Goal: Information Seeking & Learning: Learn about a topic

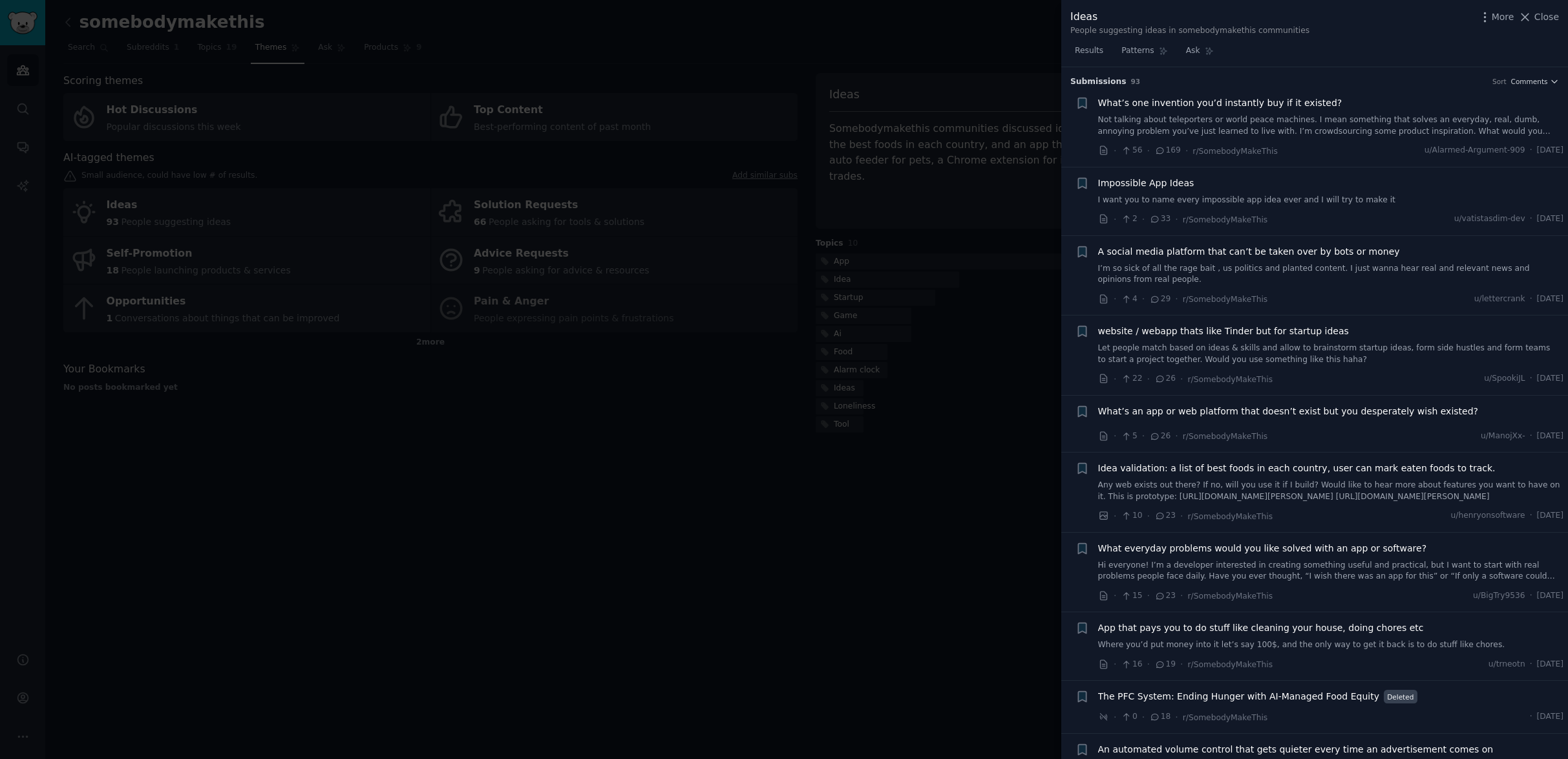
scroll to position [2817, 0]
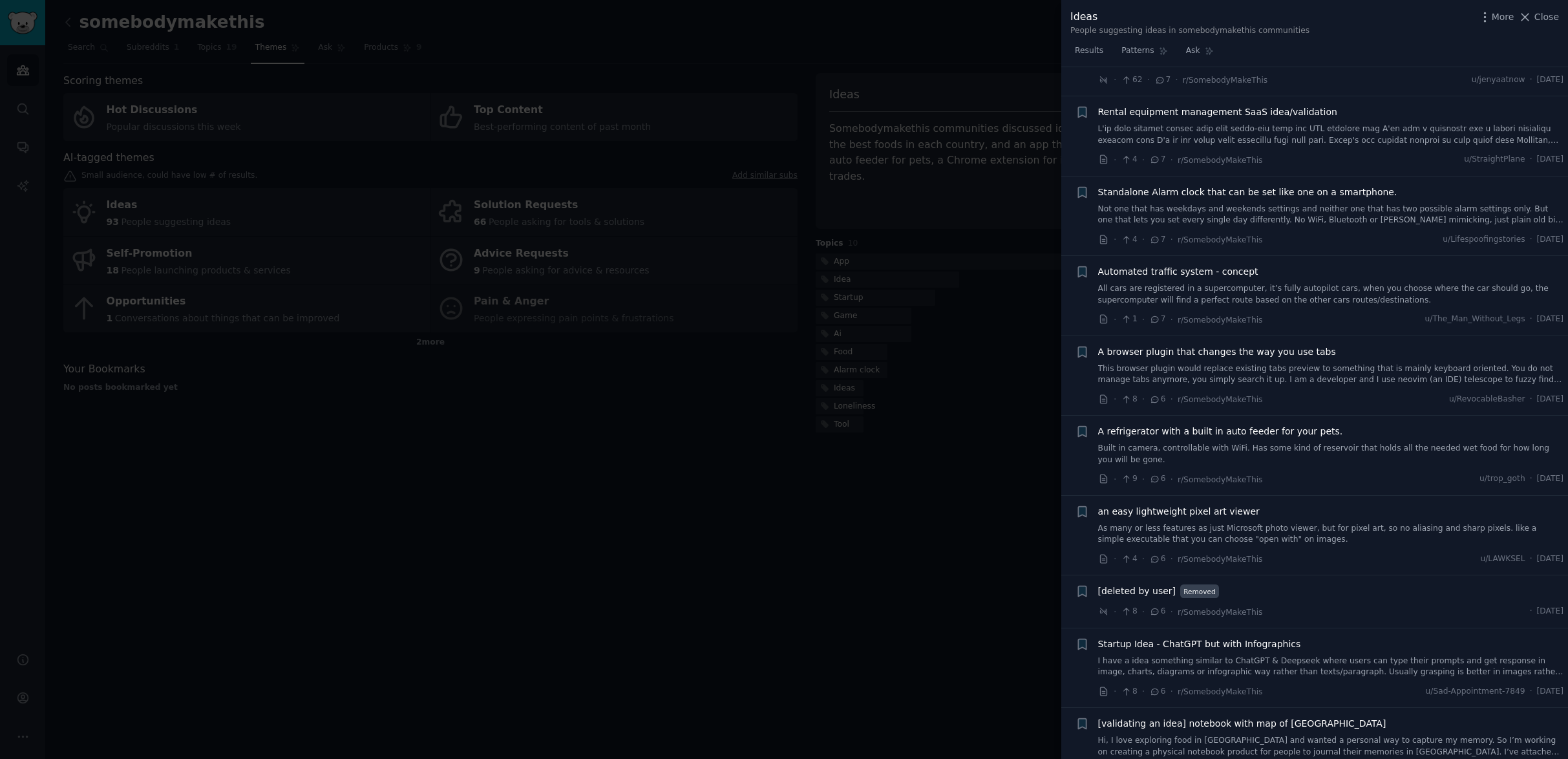
click at [701, 509] on div at bounding box center [784, 380] width 1568 height 759
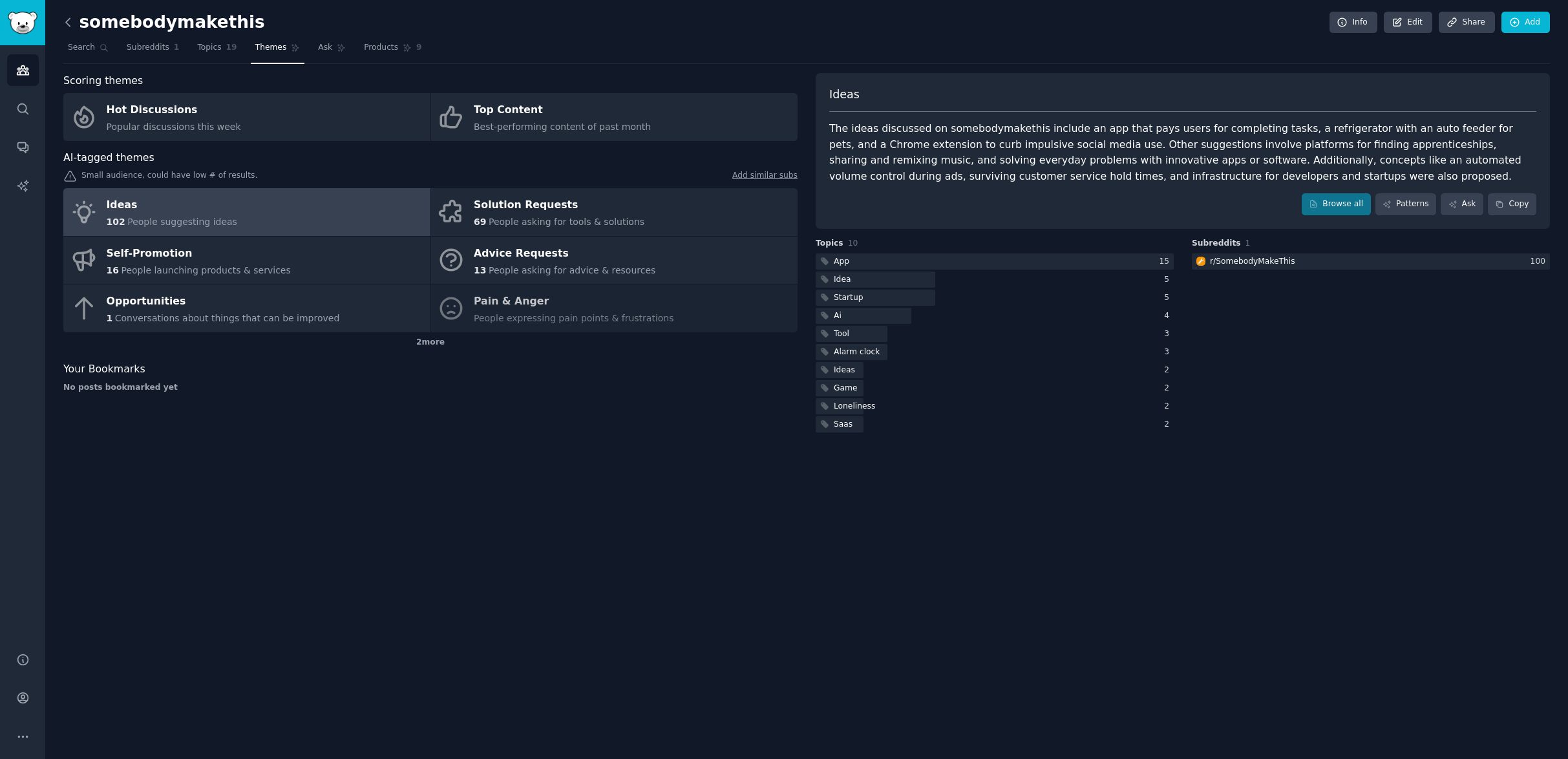
click at [68, 22] on icon at bounding box center [68, 22] width 13 height 13
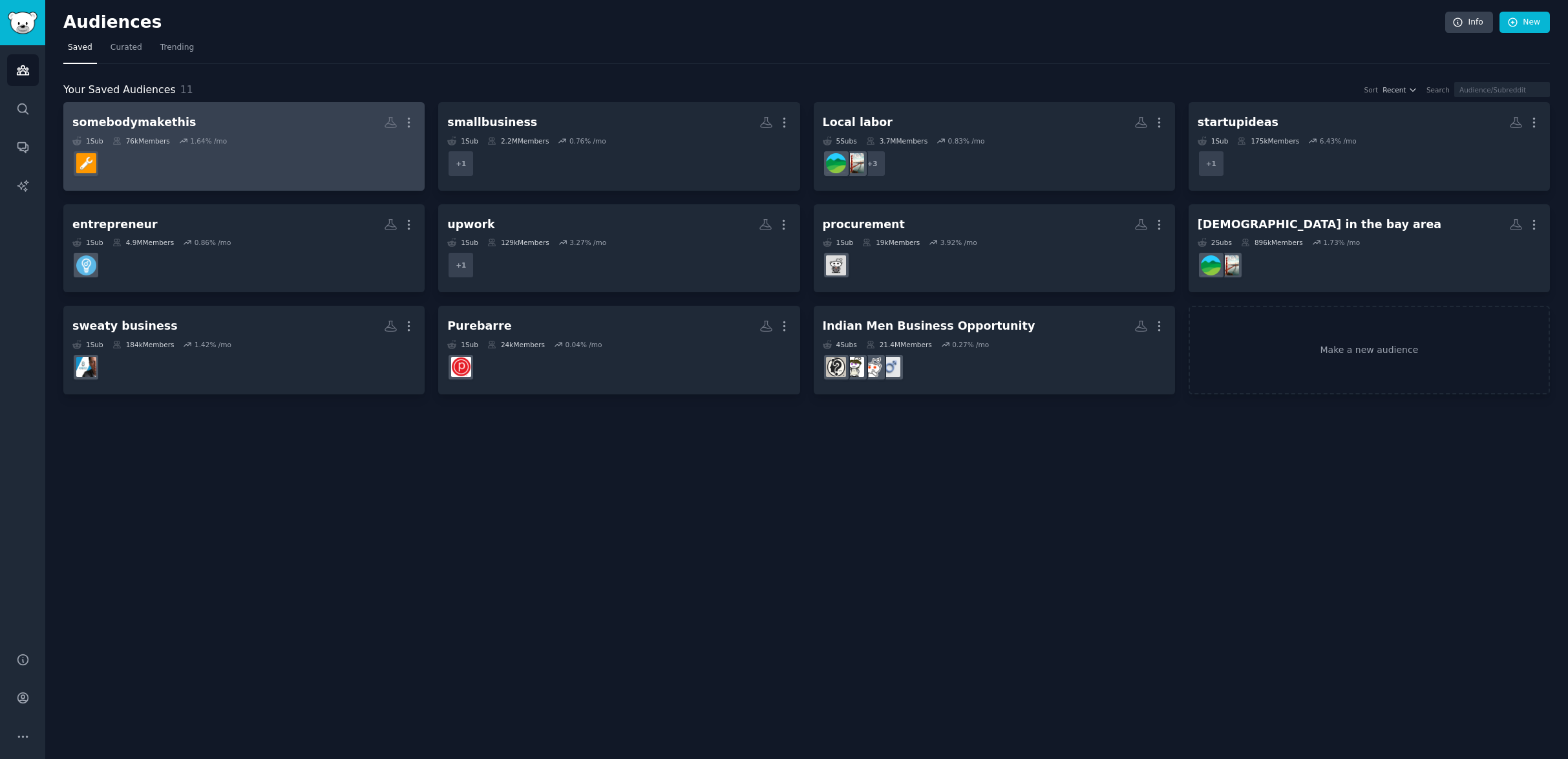
click at [249, 126] on h2 "somebodymakethis More" at bounding box center [244, 122] width 343 height 22
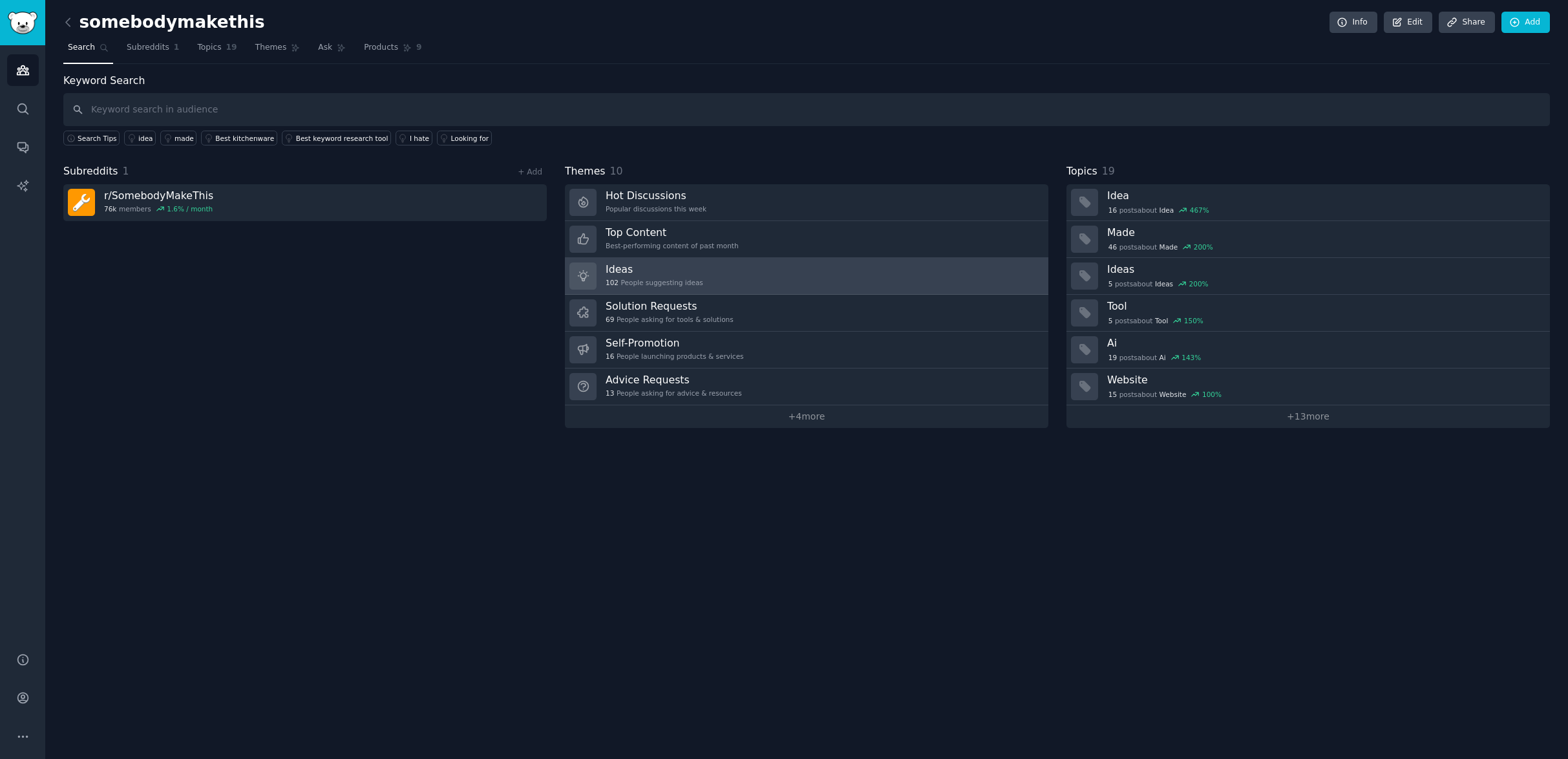
click at [841, 283] on link "Ideas 102 People suggesting ideas" at bounding box center [806, 276] width 484 height 37
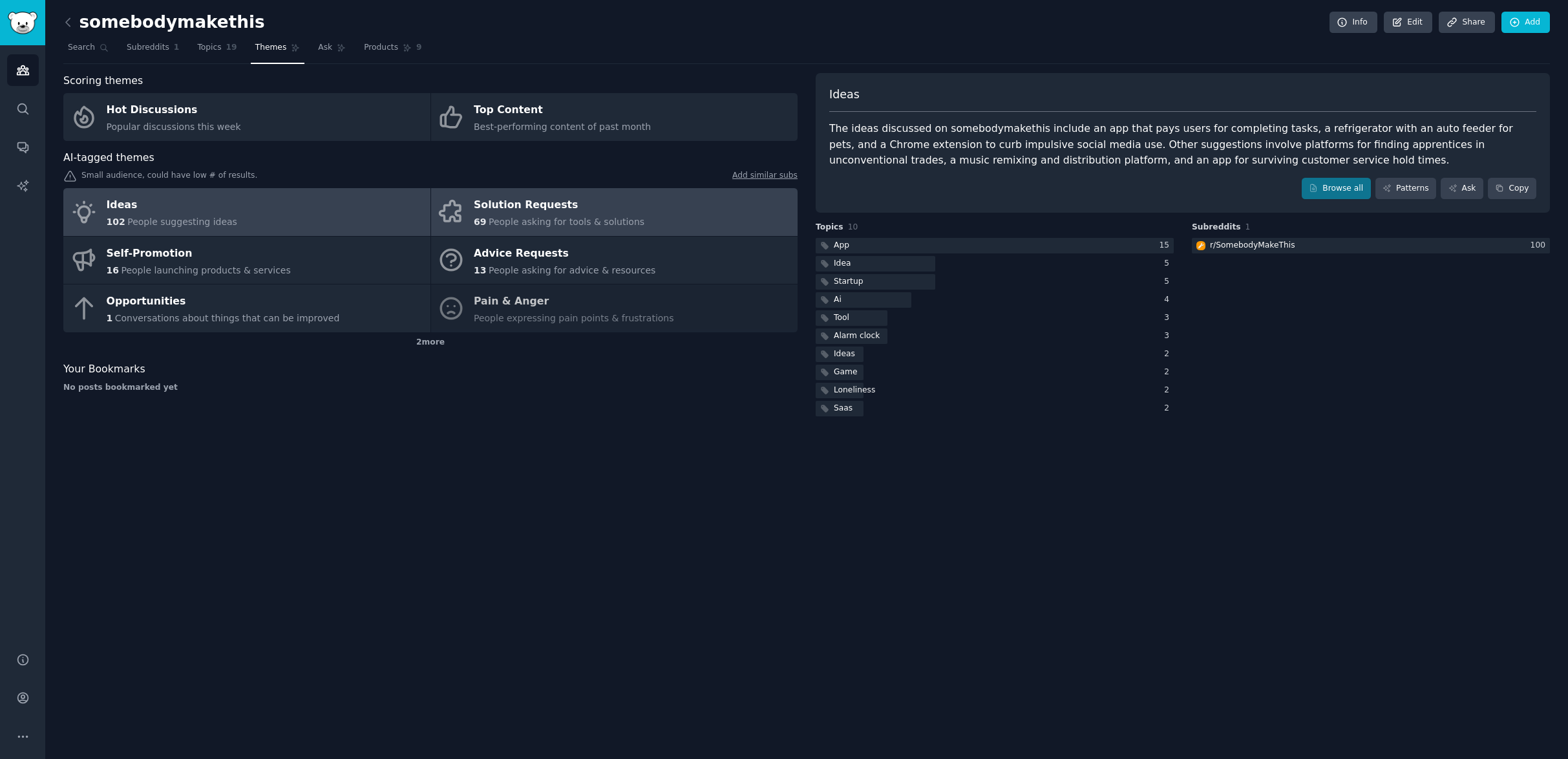
click at [662, 223] on link "Solution Requests 69 People asking for tools & solutions" at bounding box center [614, 211] width 367 height 47
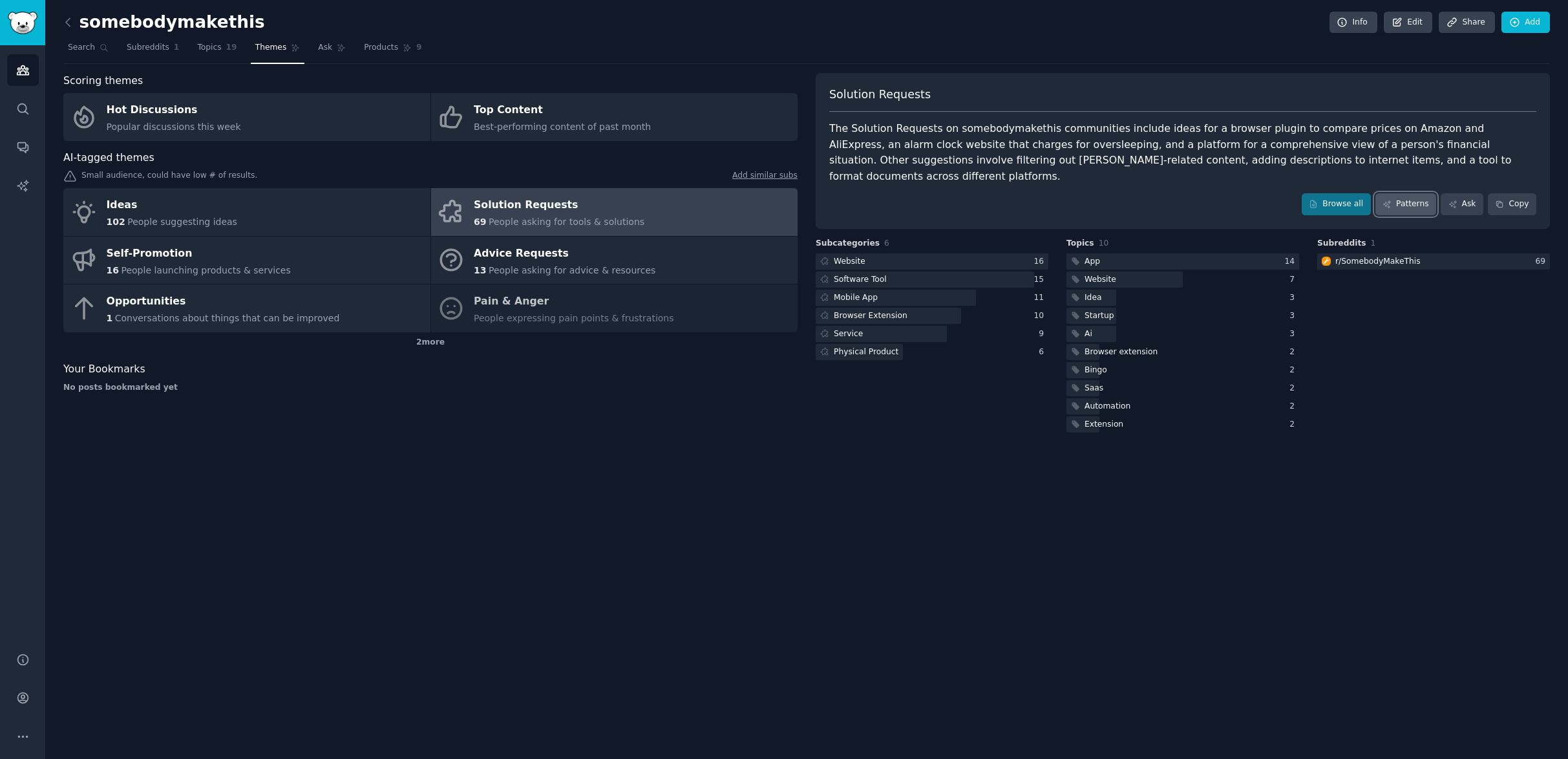
click at [1397, 193] on link "Patterns" at bounding box center [1405, 204] width 61 height 22
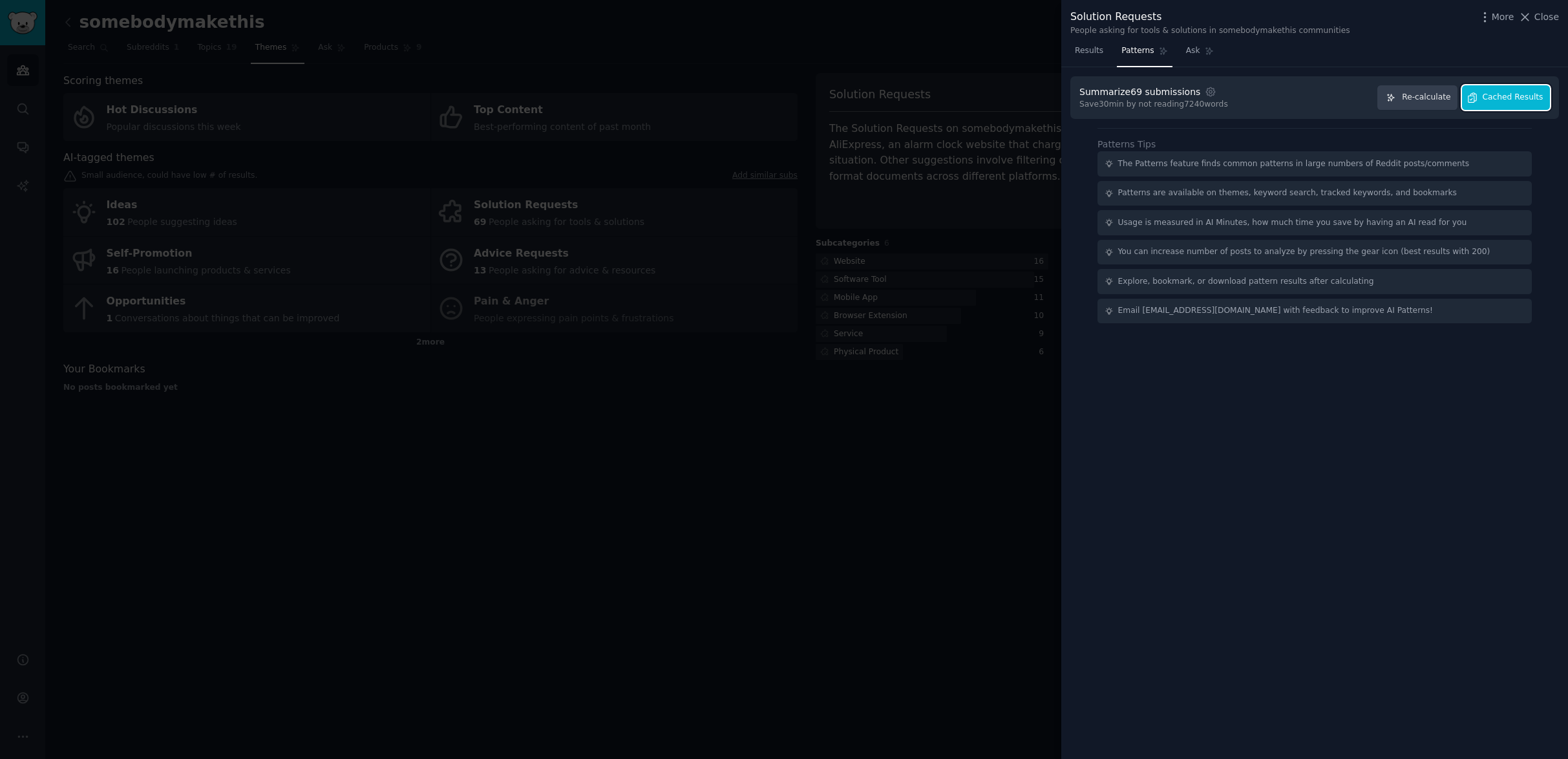
click at [1494, 102] on button "Cached Results" at bounding box center [1506, 97] width 88 height 25
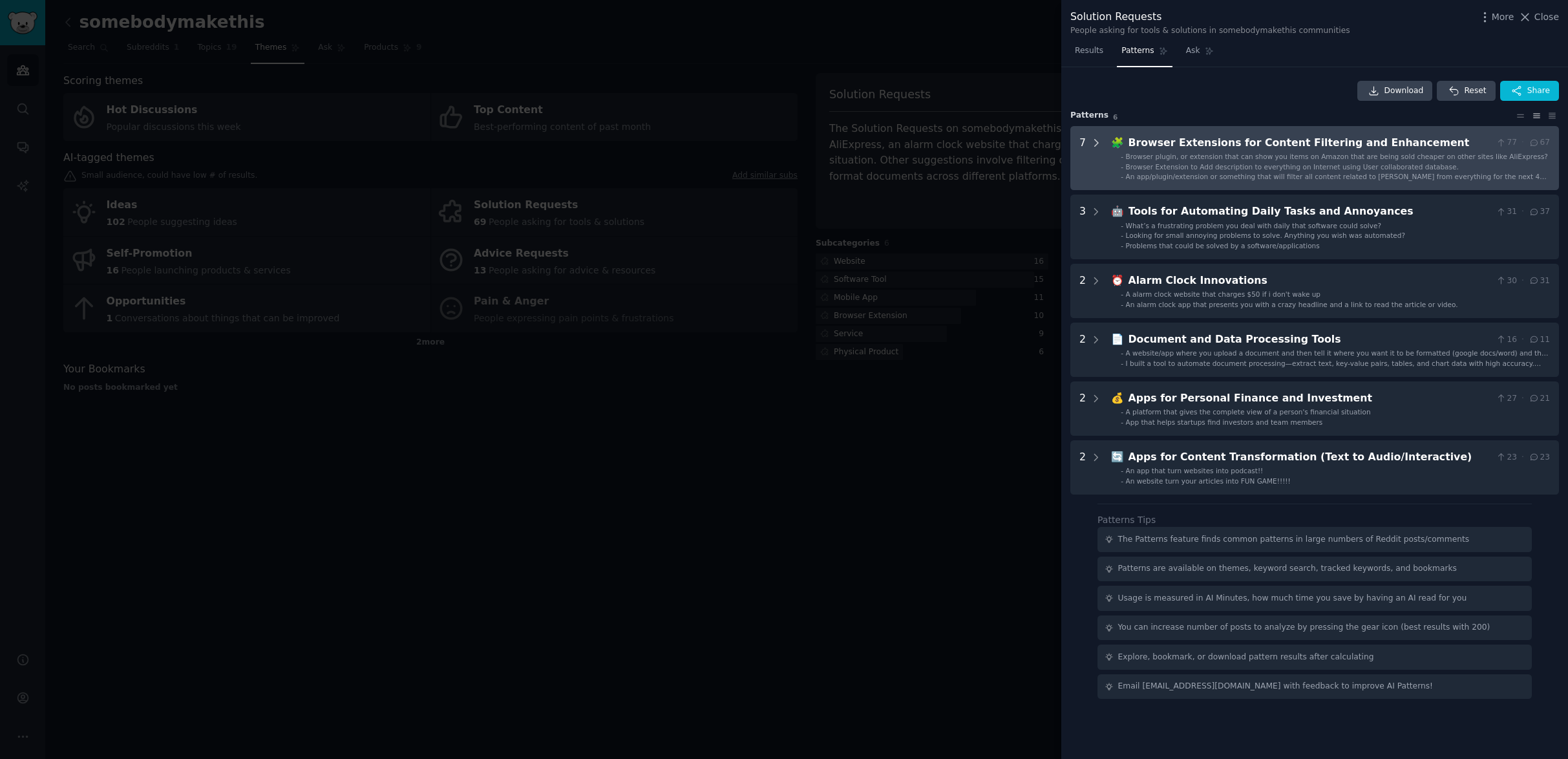
click at [1094, 141] on icon at bounding box center [1096, 143] width 12 height 12
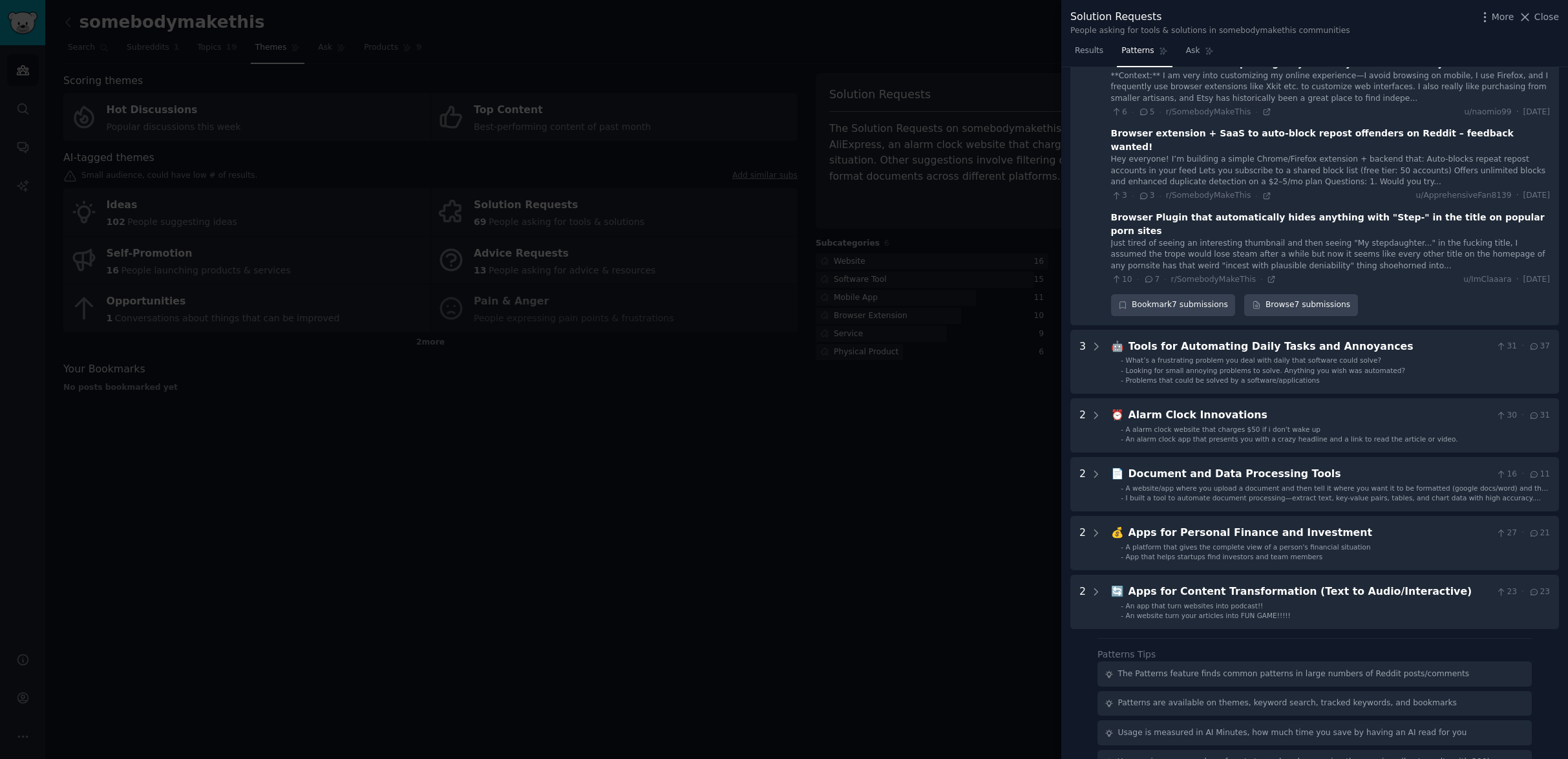
scroll to position [438, 0]
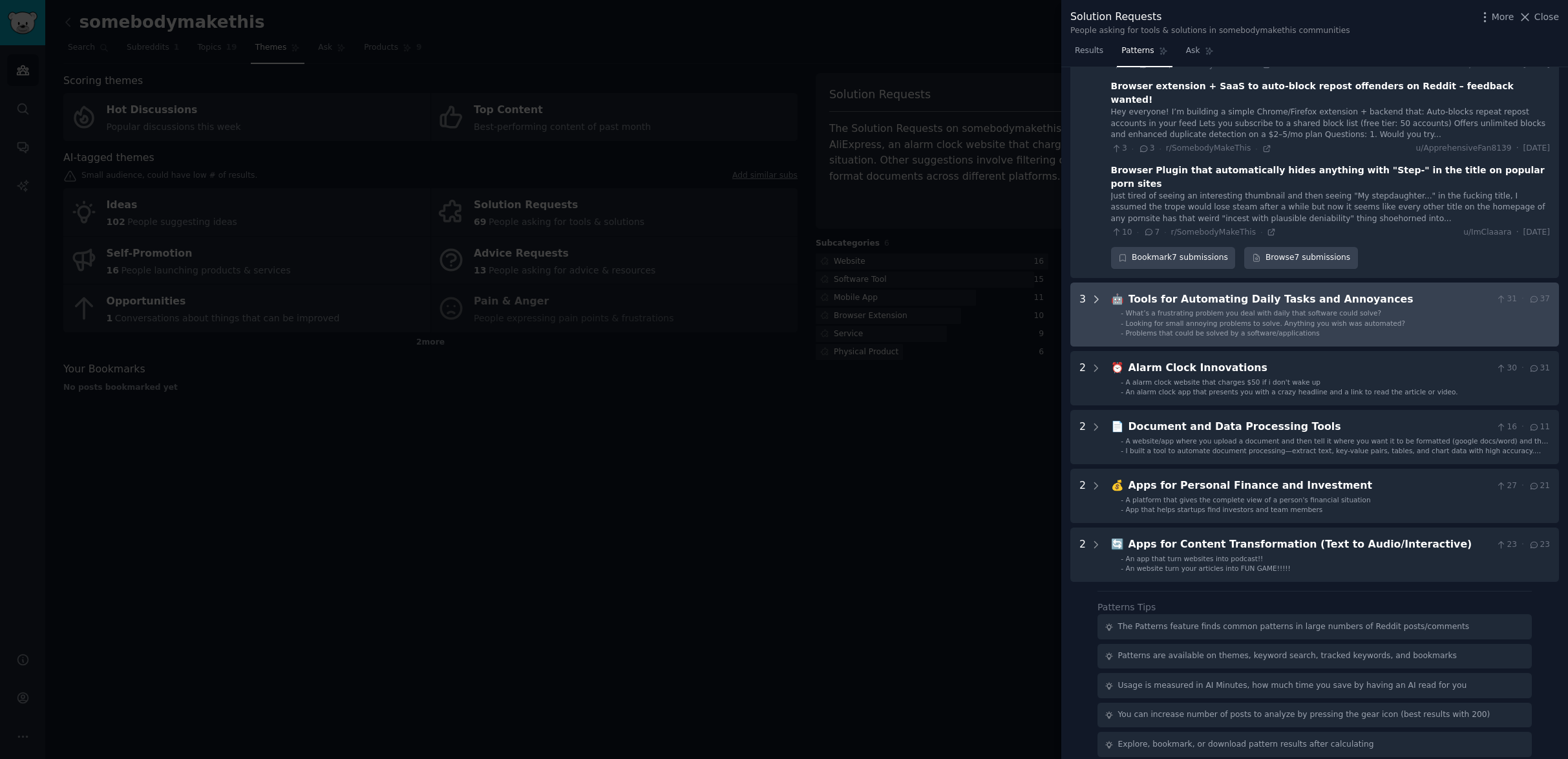
click at [1093, 294] on icon at bounding box center [1096, 300] width 12 height 12
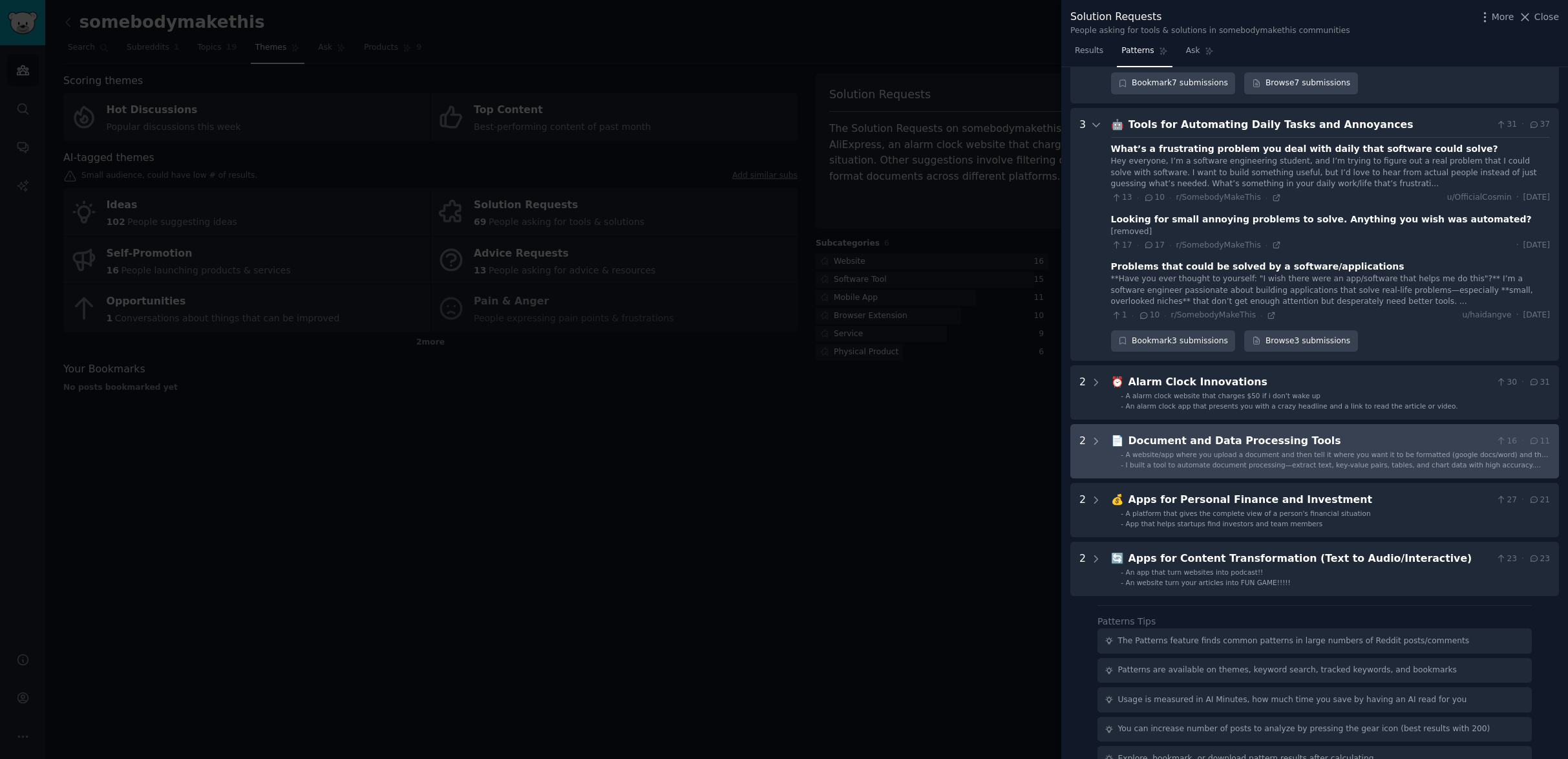
scroll to position [627, 0]
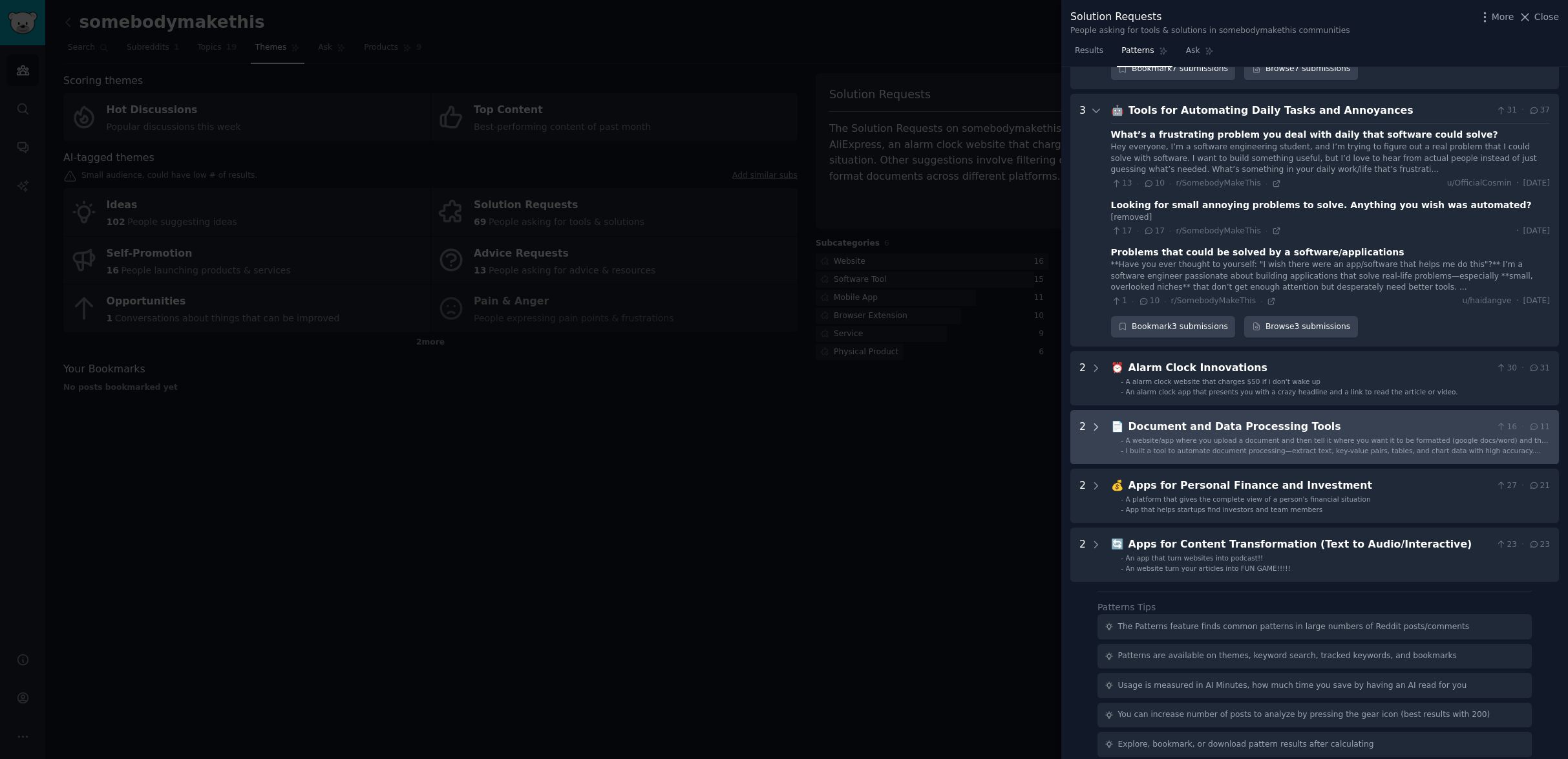
click at [1099, 421] on icon at bounding box center [1096, 427] width 12 height 12
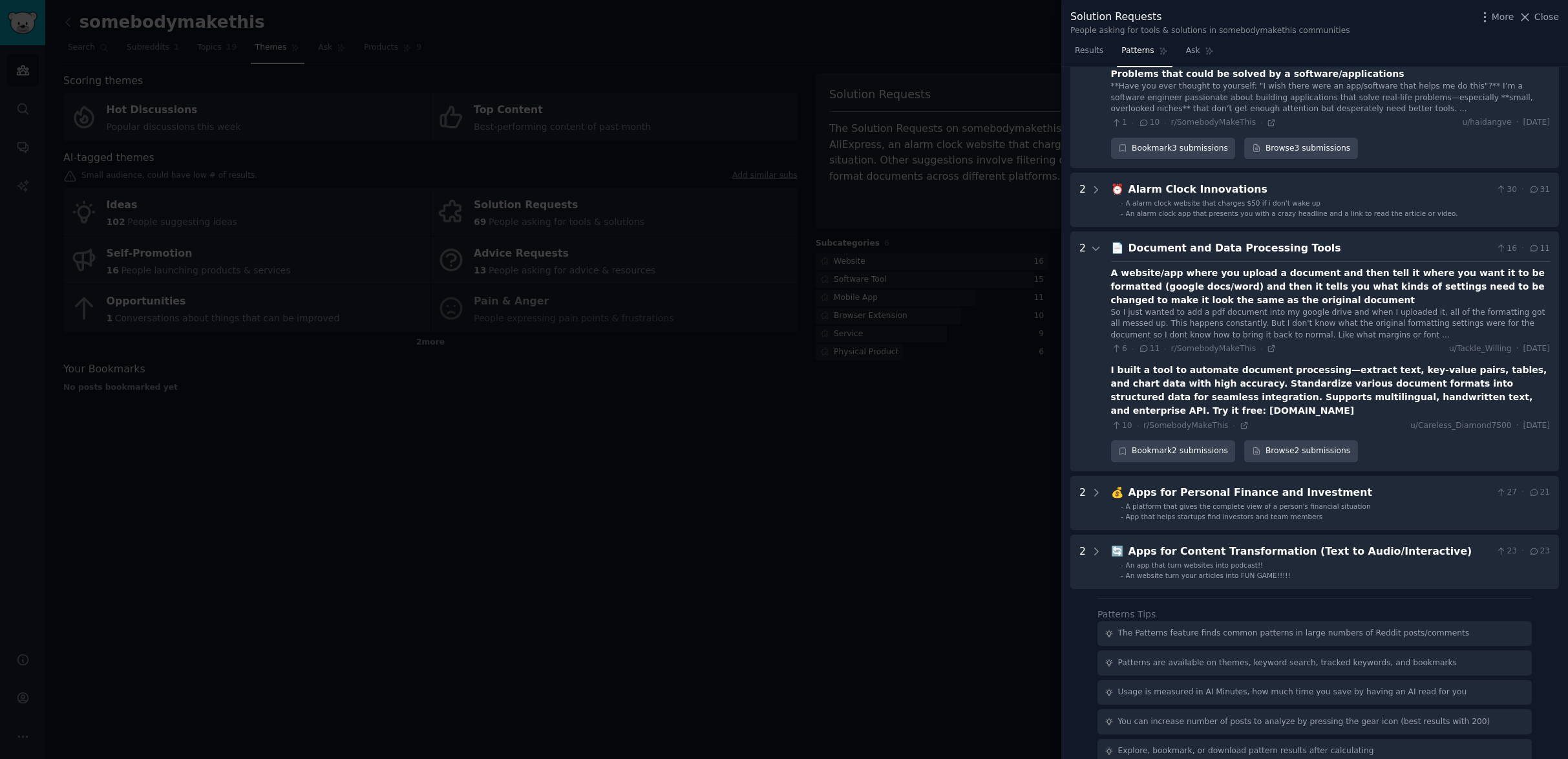
scroll to position [811, 0]
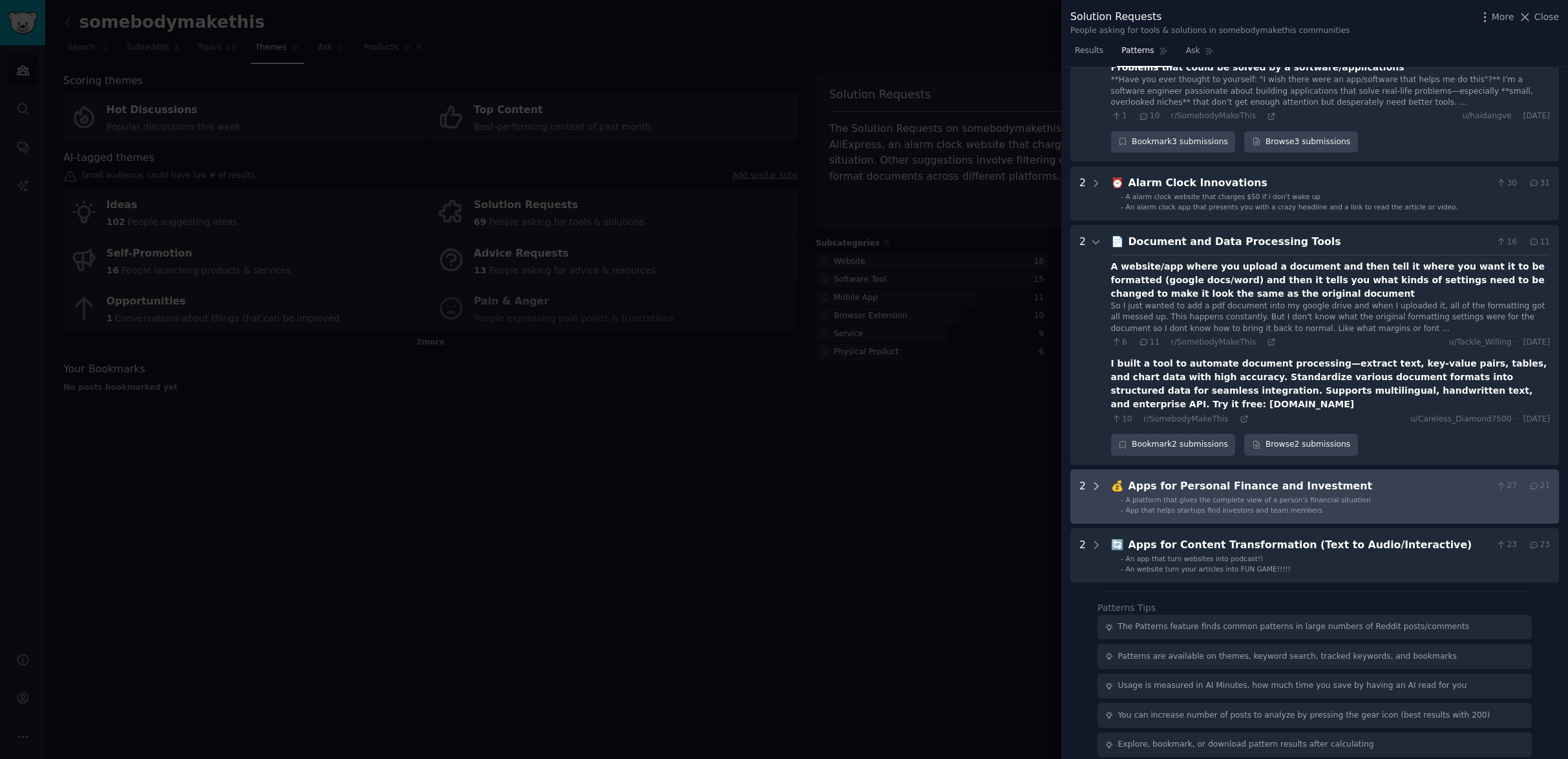
click at [1098, 480] on icon at bounding box center [1096, 486] width 12 height 12
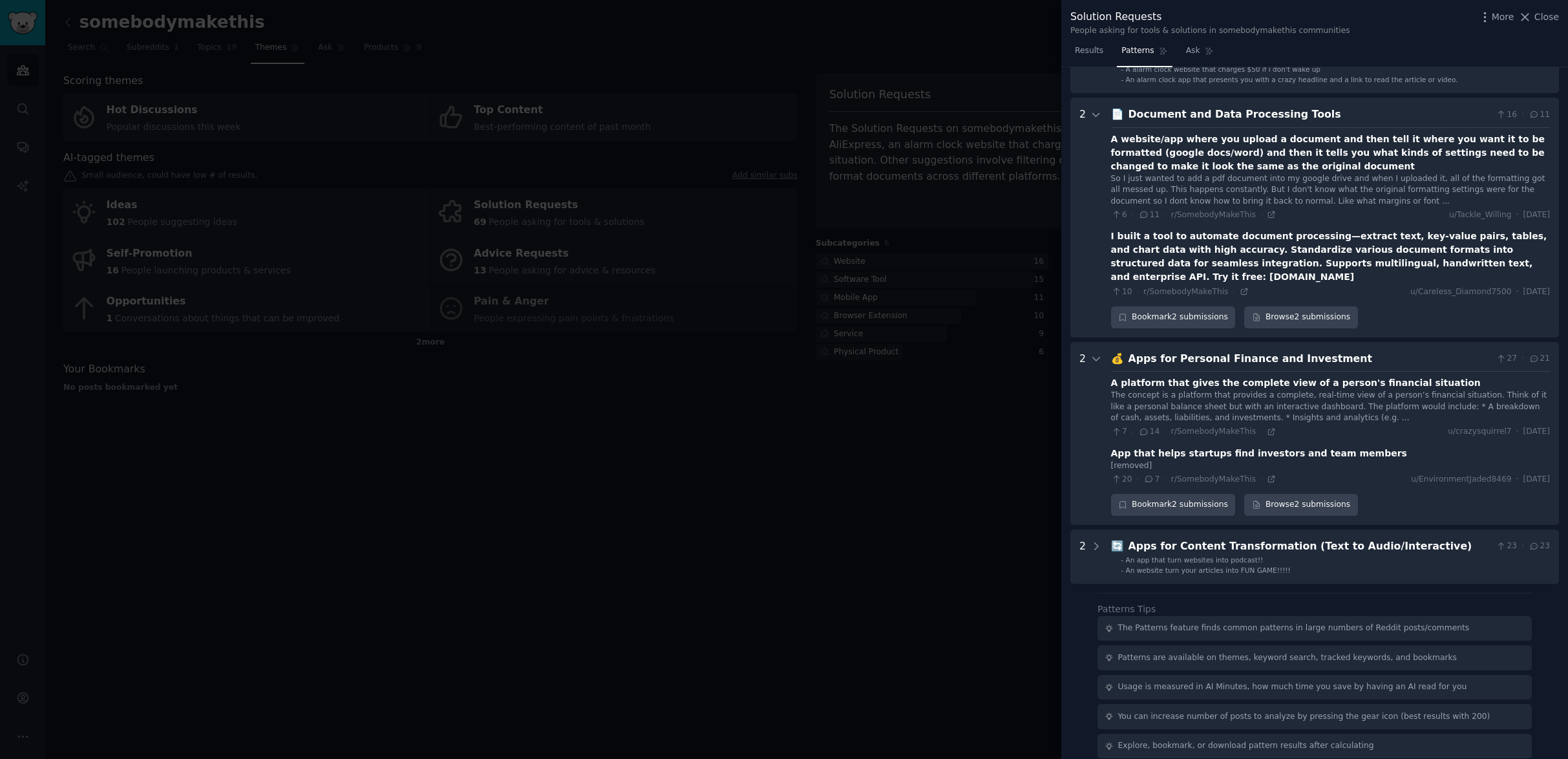
scroll to position [940, 0]
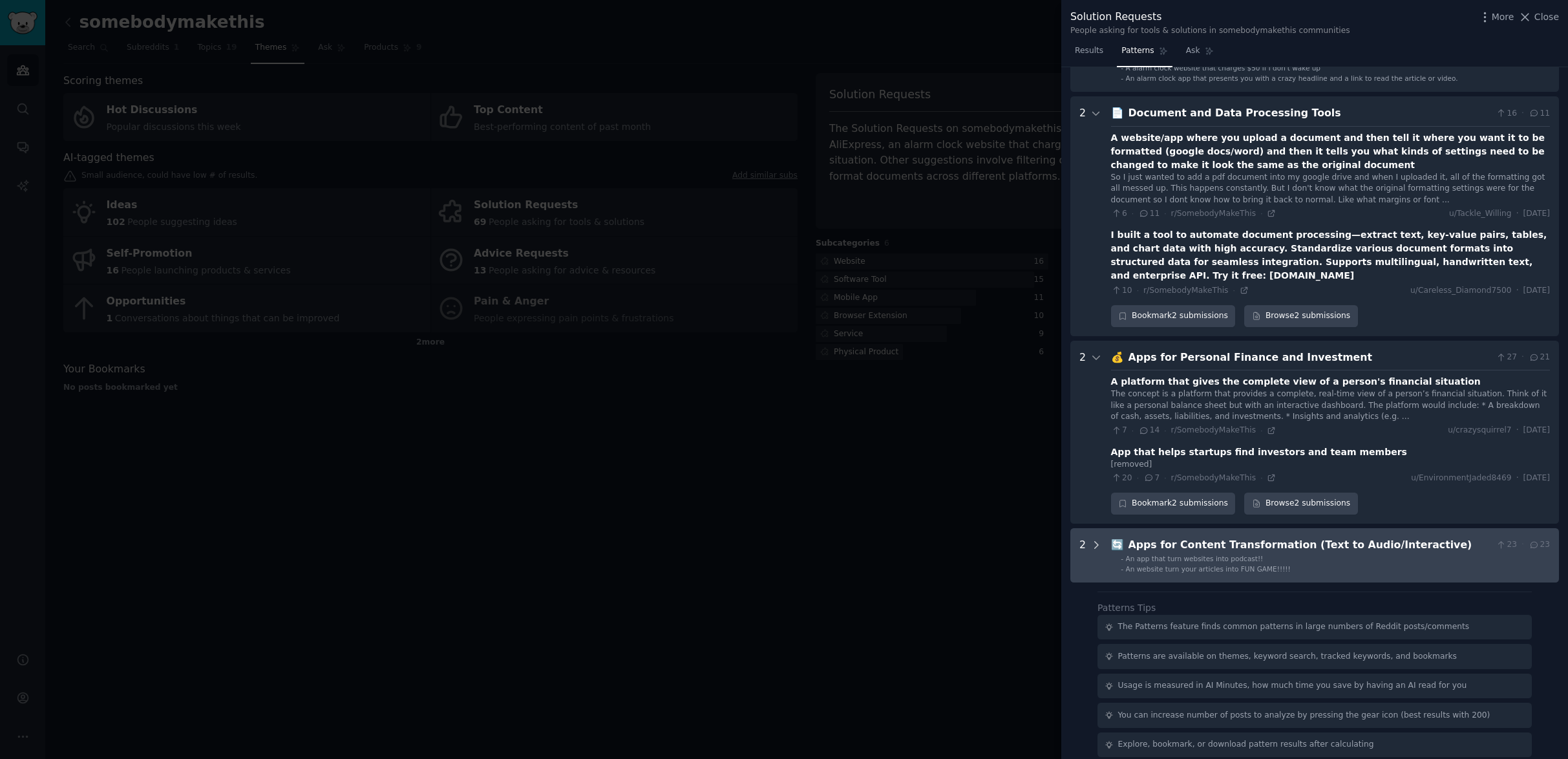
click at [1094, 539] on icon at bounding box center [1096, 545] width 12 height 12
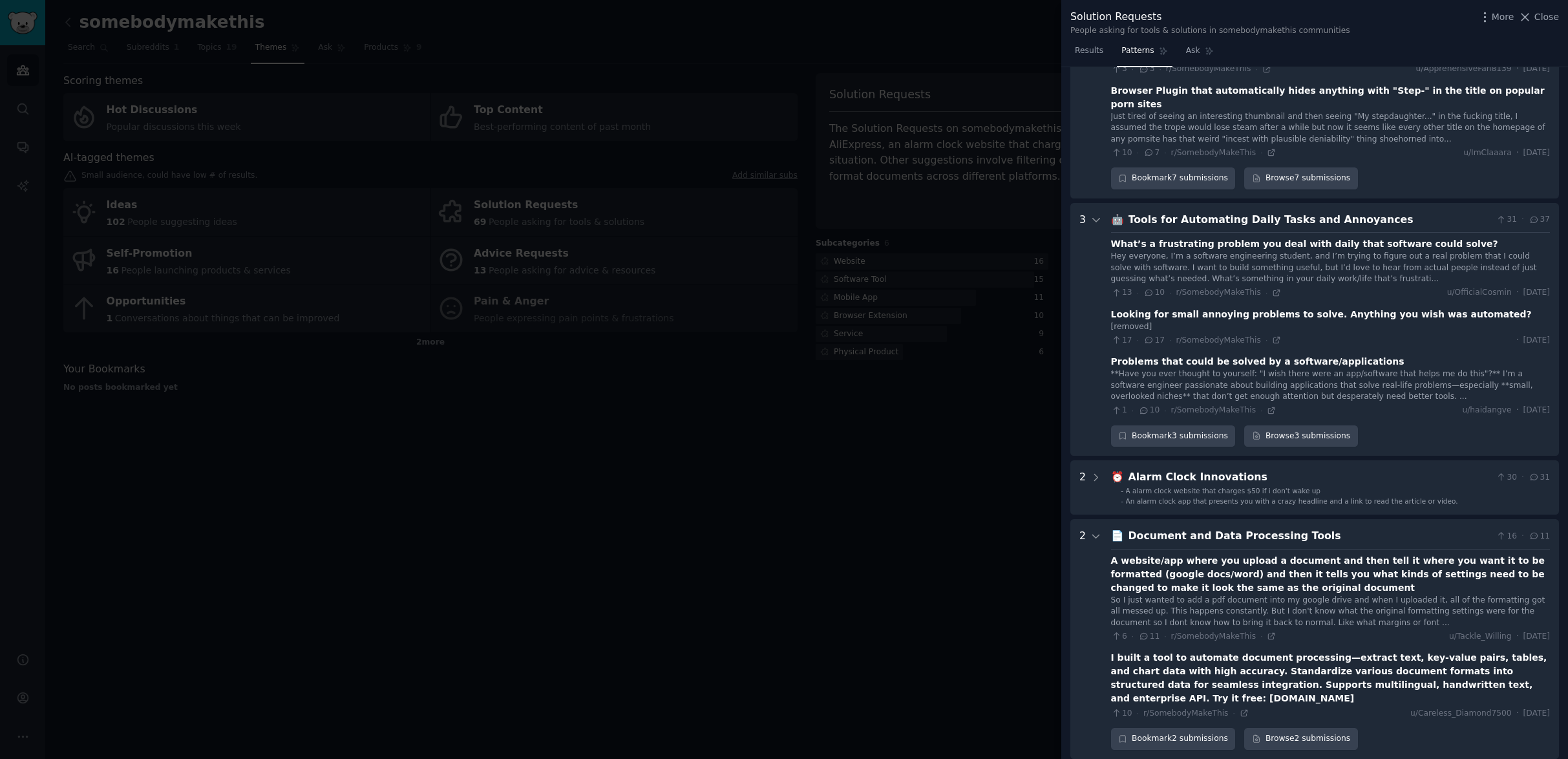
scroll to position [548, 0]
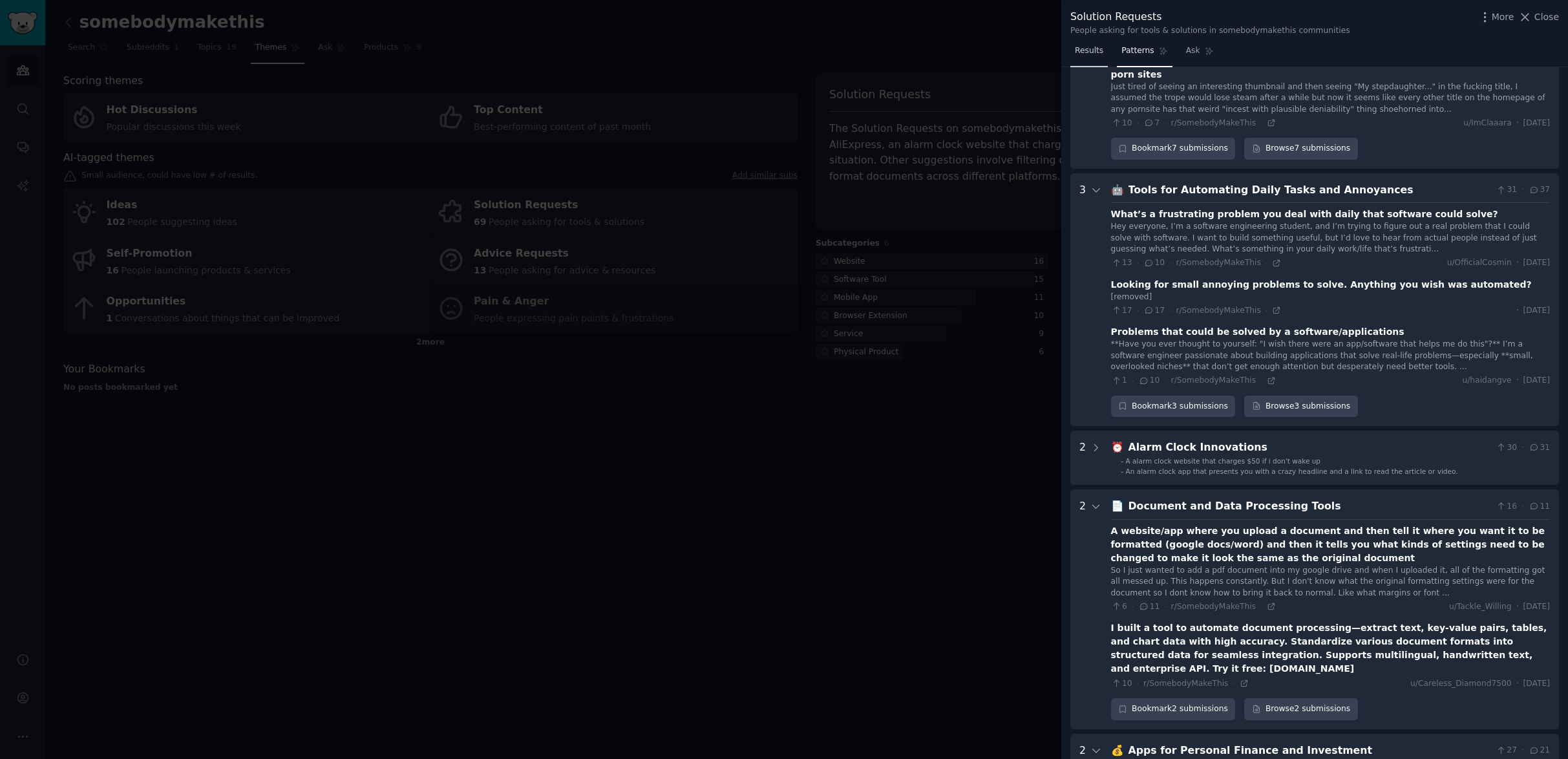
click at [1083, 47] on span "Results" at bounding box center [1089, 51] width 28 height 12
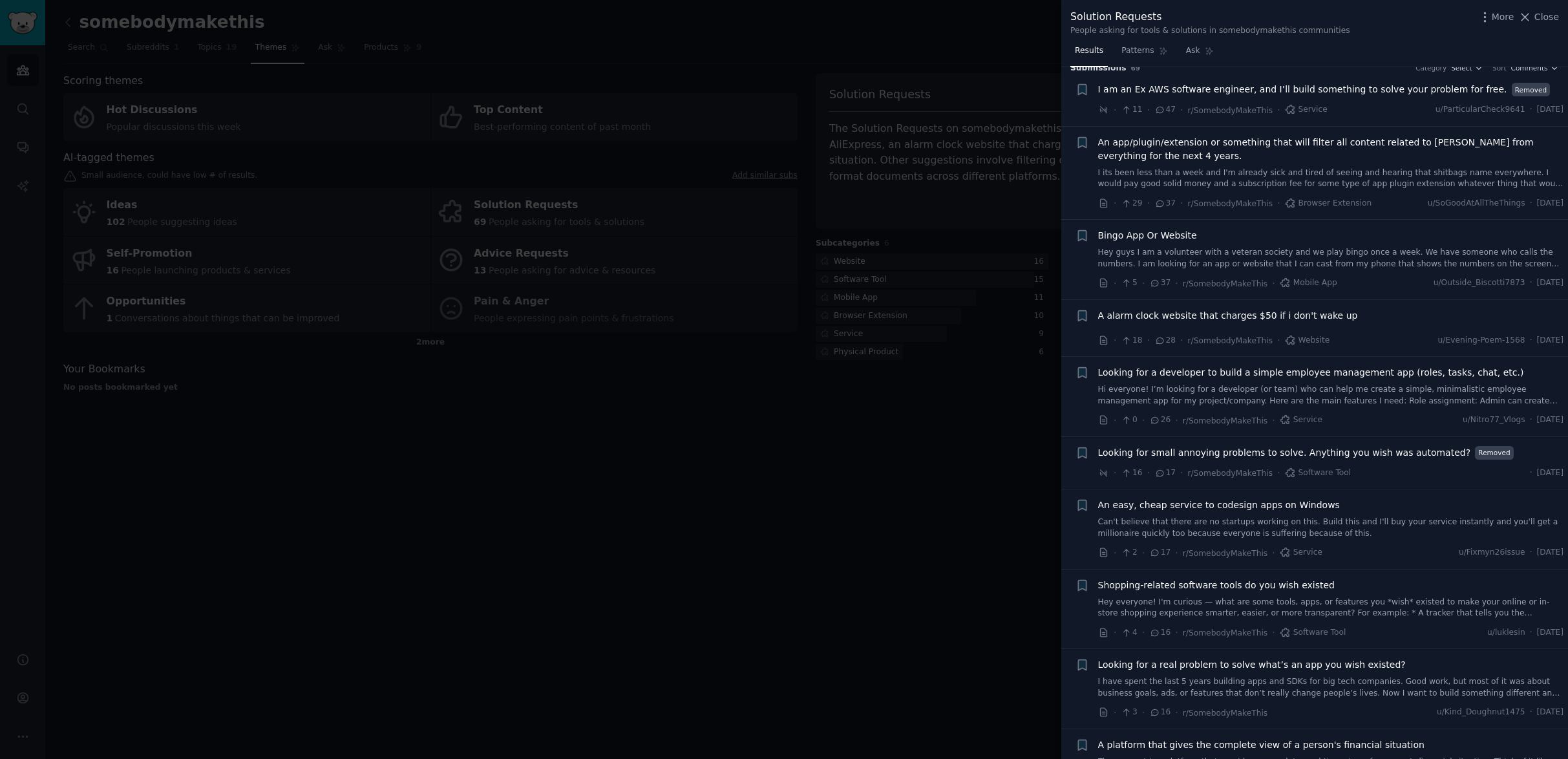
scroll to position [18, 0]
click at [1461, 87] on span "I am an Ex AWS software engineer, and I’ll build something to solve your proble…" at bounding box center [1302, 85] width 409 height 13
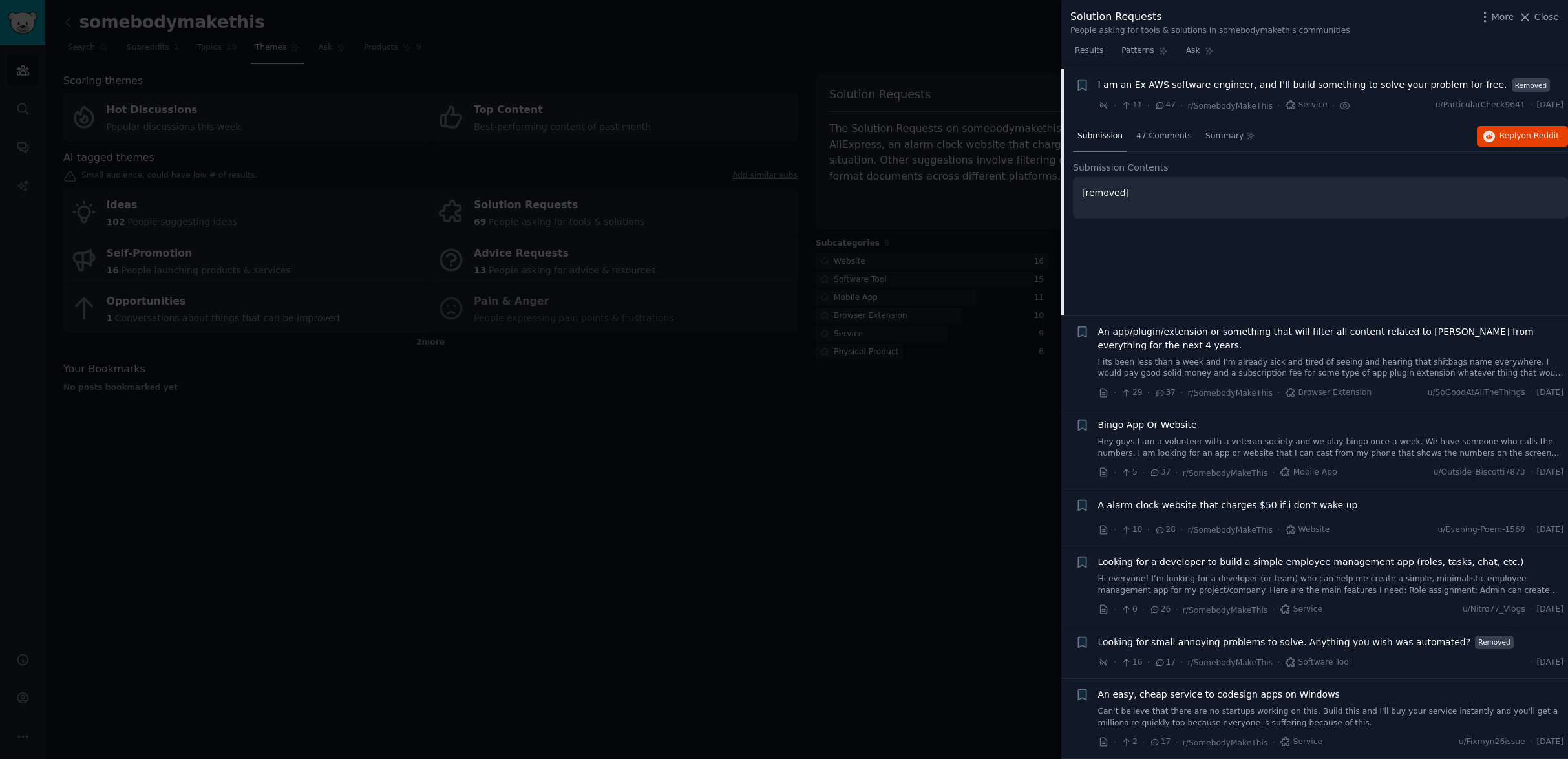
scroll to position [21, 0]
click at [1513, 135] on span "Reply on Reddit" at bounding box center [1528, 134] width 59 height 12
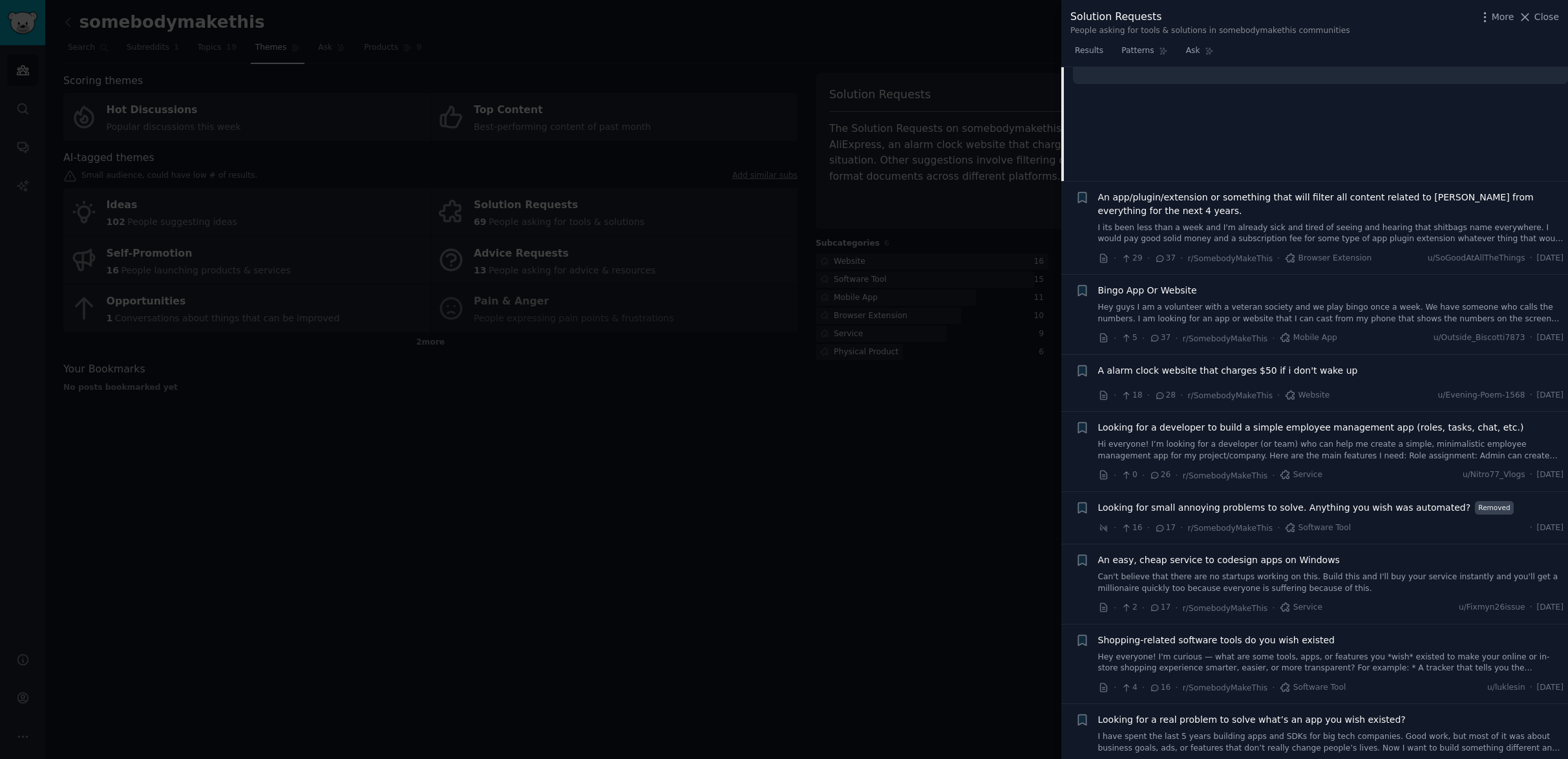
scroll to position [166, 0]
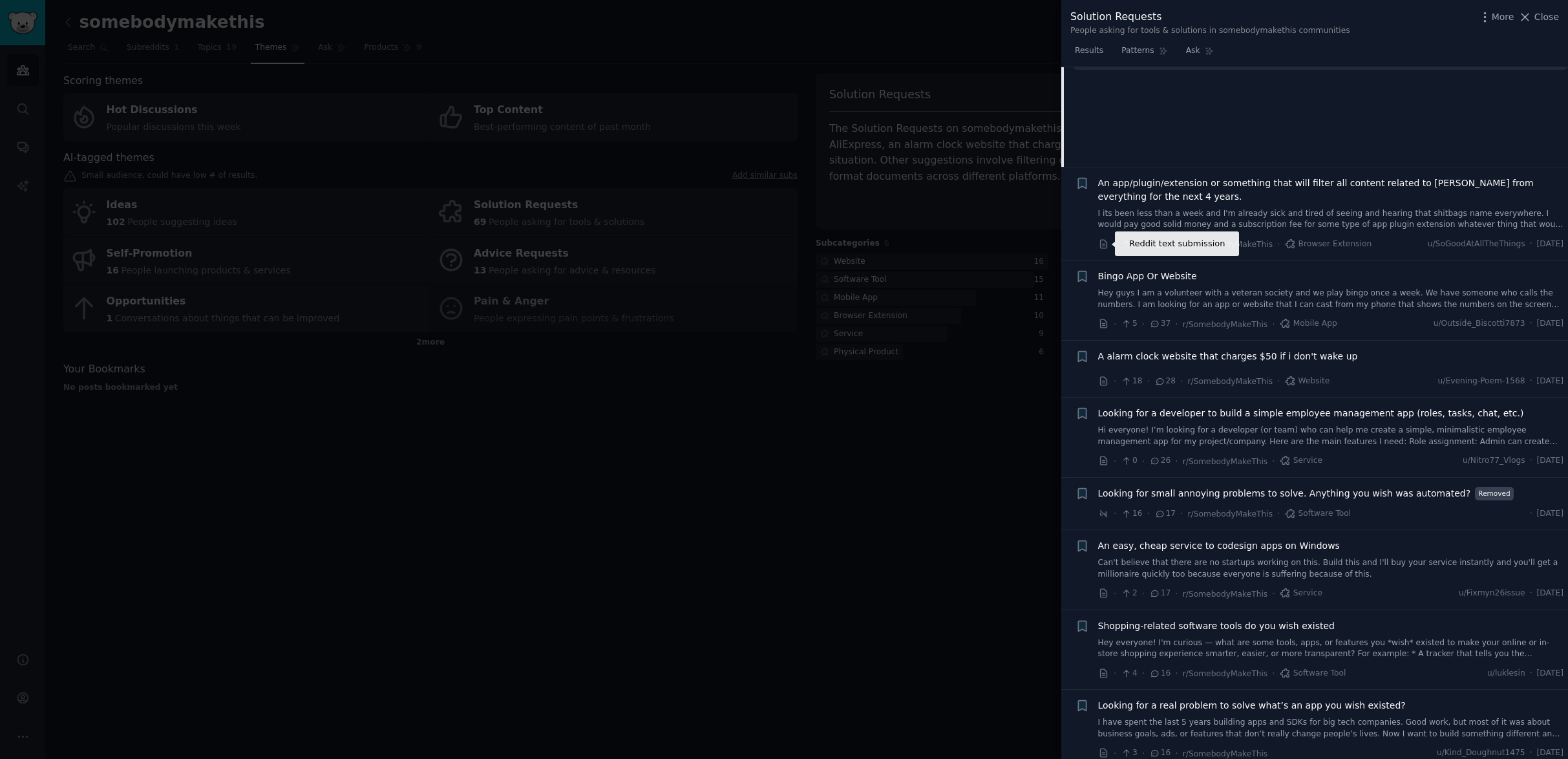
click at [1104, 246] on icon at bounding box center [1104, 244] width 7 height 8
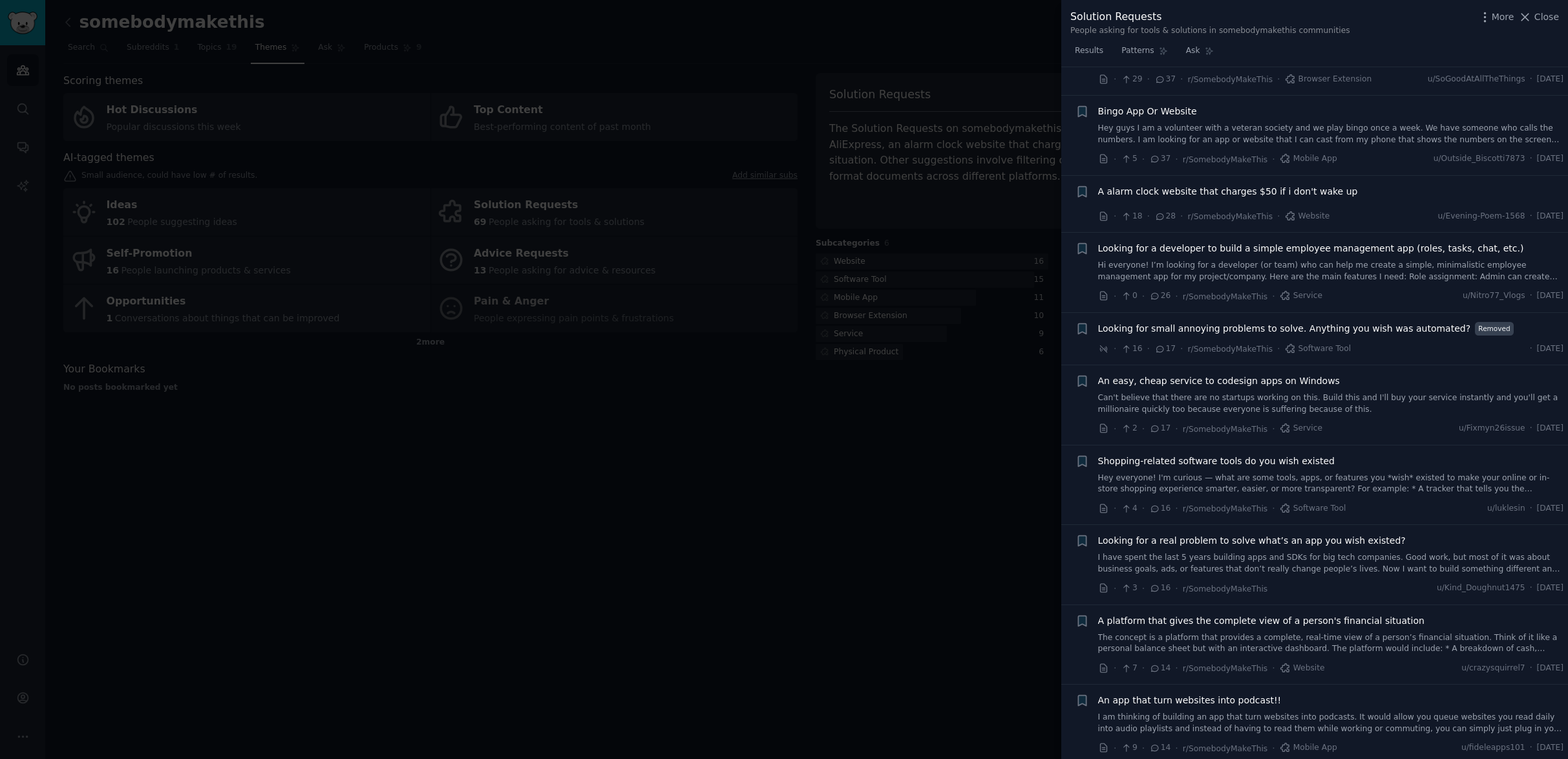
scroll to position [337, 0]
click at [1077, 208] on div "Reddit text submission +" at bounding box center [1082, 199] width 13 height 39
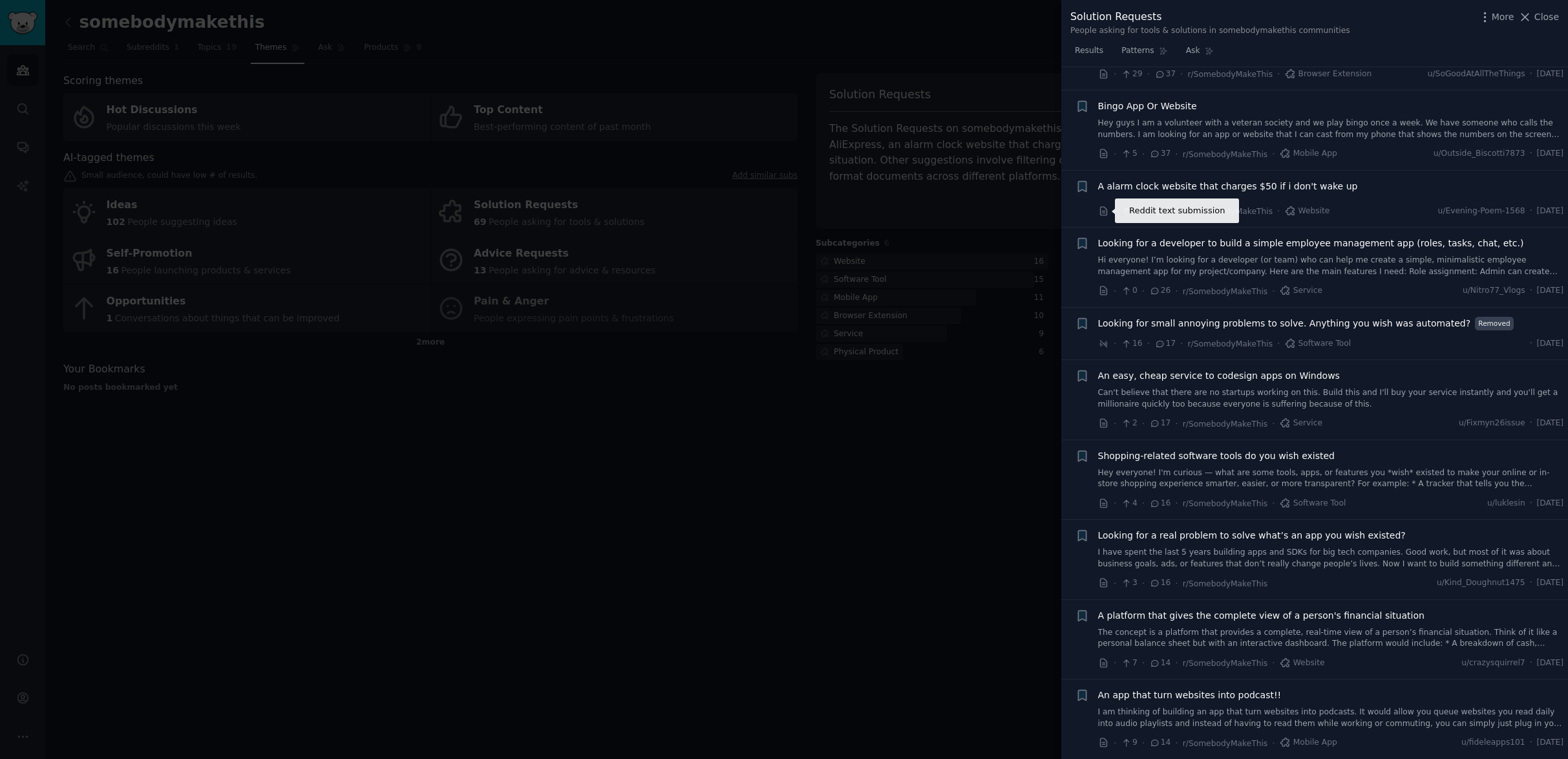
click at [1101, 211] on icon at bounding box center [1104, 211] width 12 height 12
click at [1417, 318] on span "Looking for small annoying problems to solve. Anything you wish was automated?" at bounding box center [1284, 323] width 373 height 13
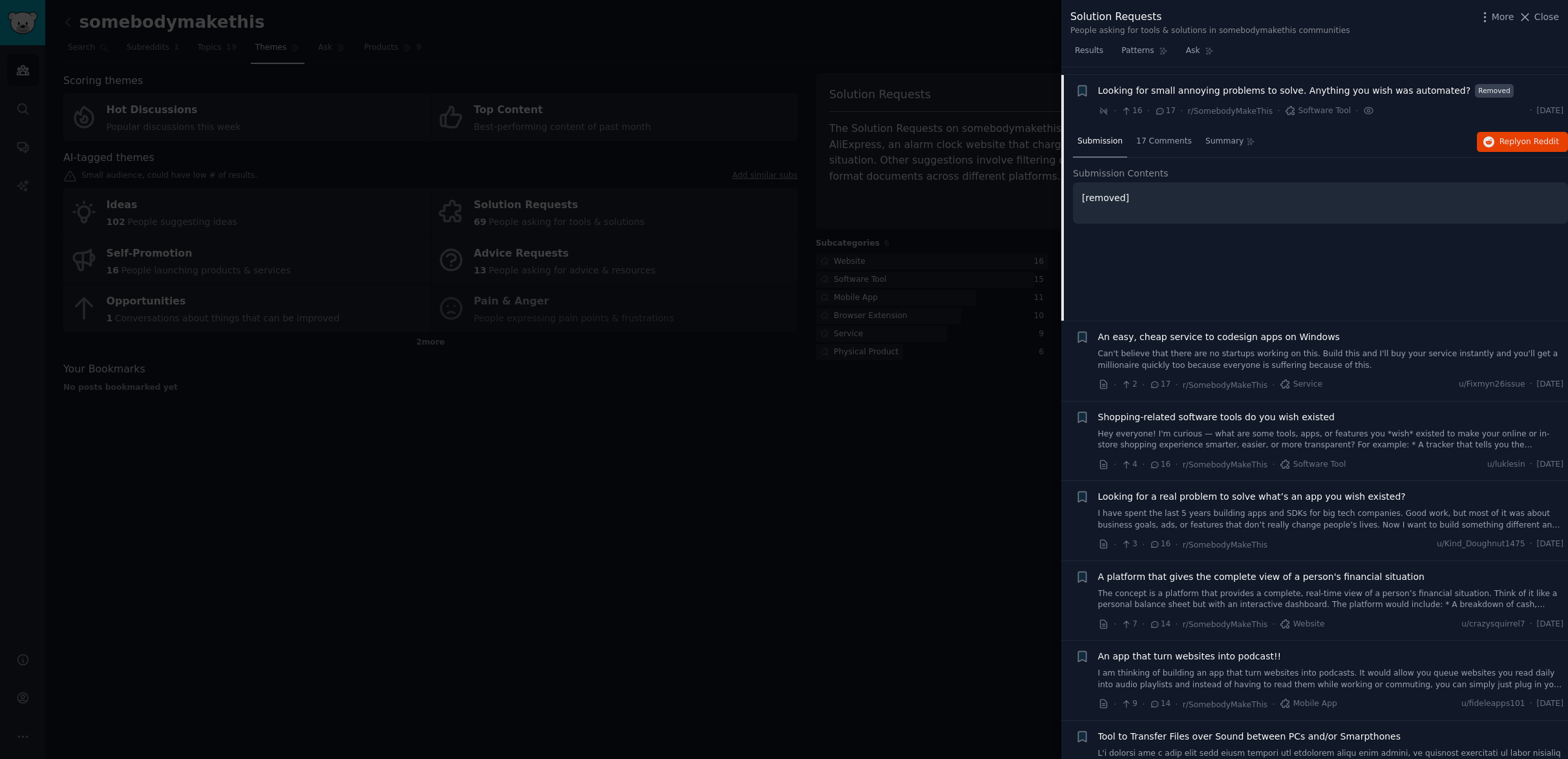
scroll to position [383, 0]
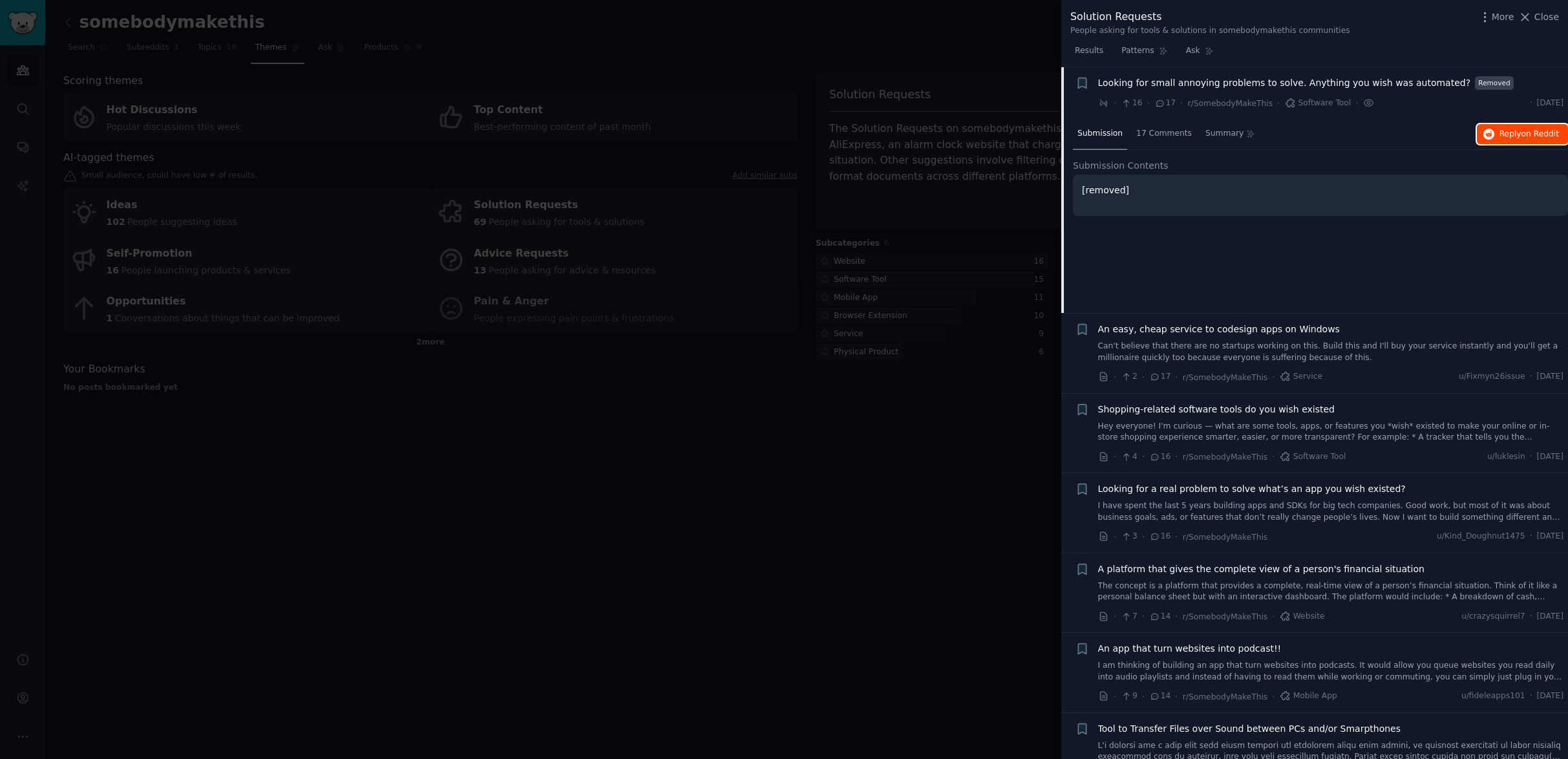
click at [1505, 129] on span "Reply on Reddit" at bounding box center [1528, 135] width 59 height 12
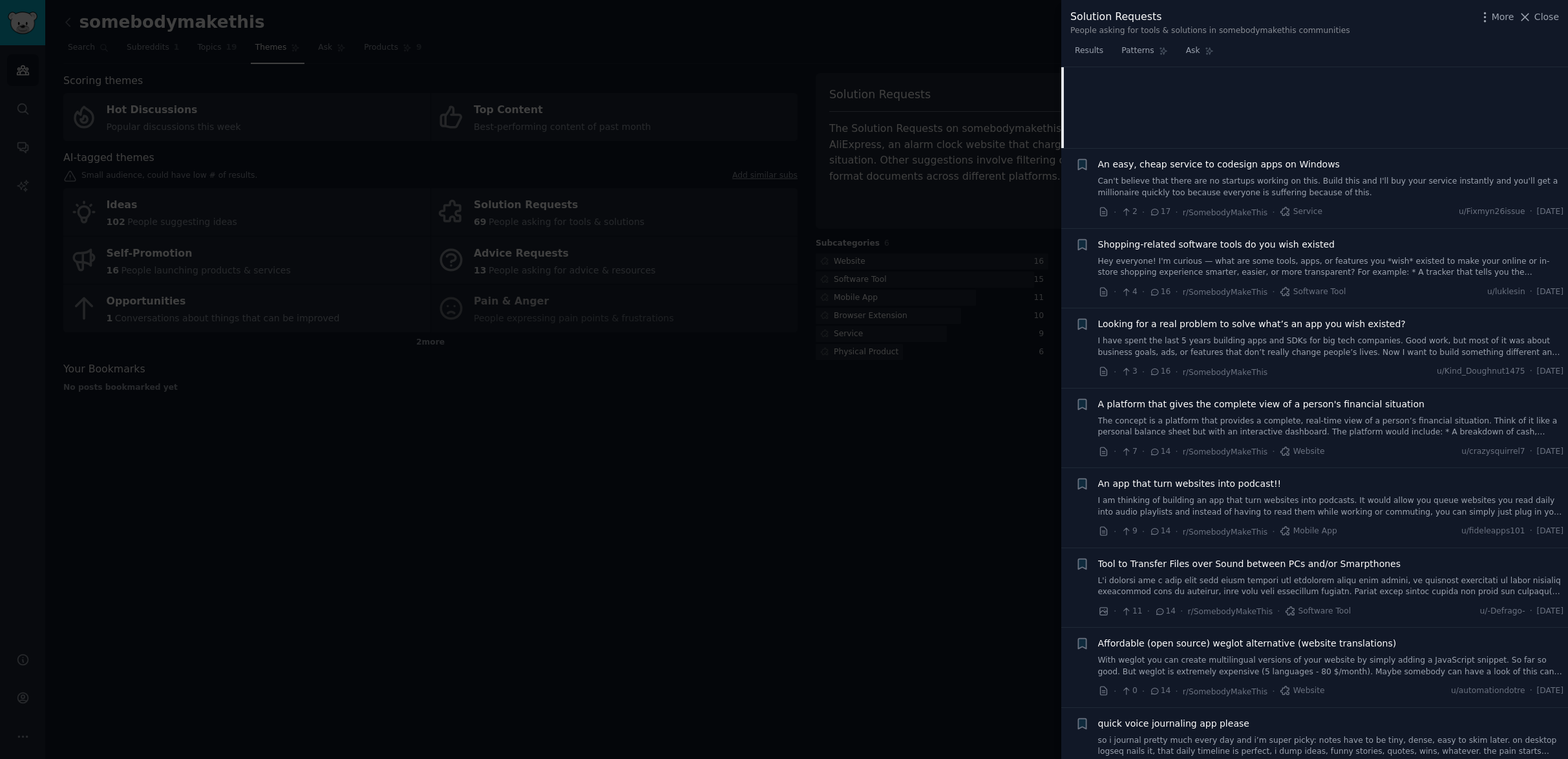
scroll to position [548, 0]
click at [1100, 290] on icon at bounding box center [1104, 291] width 7 height 8
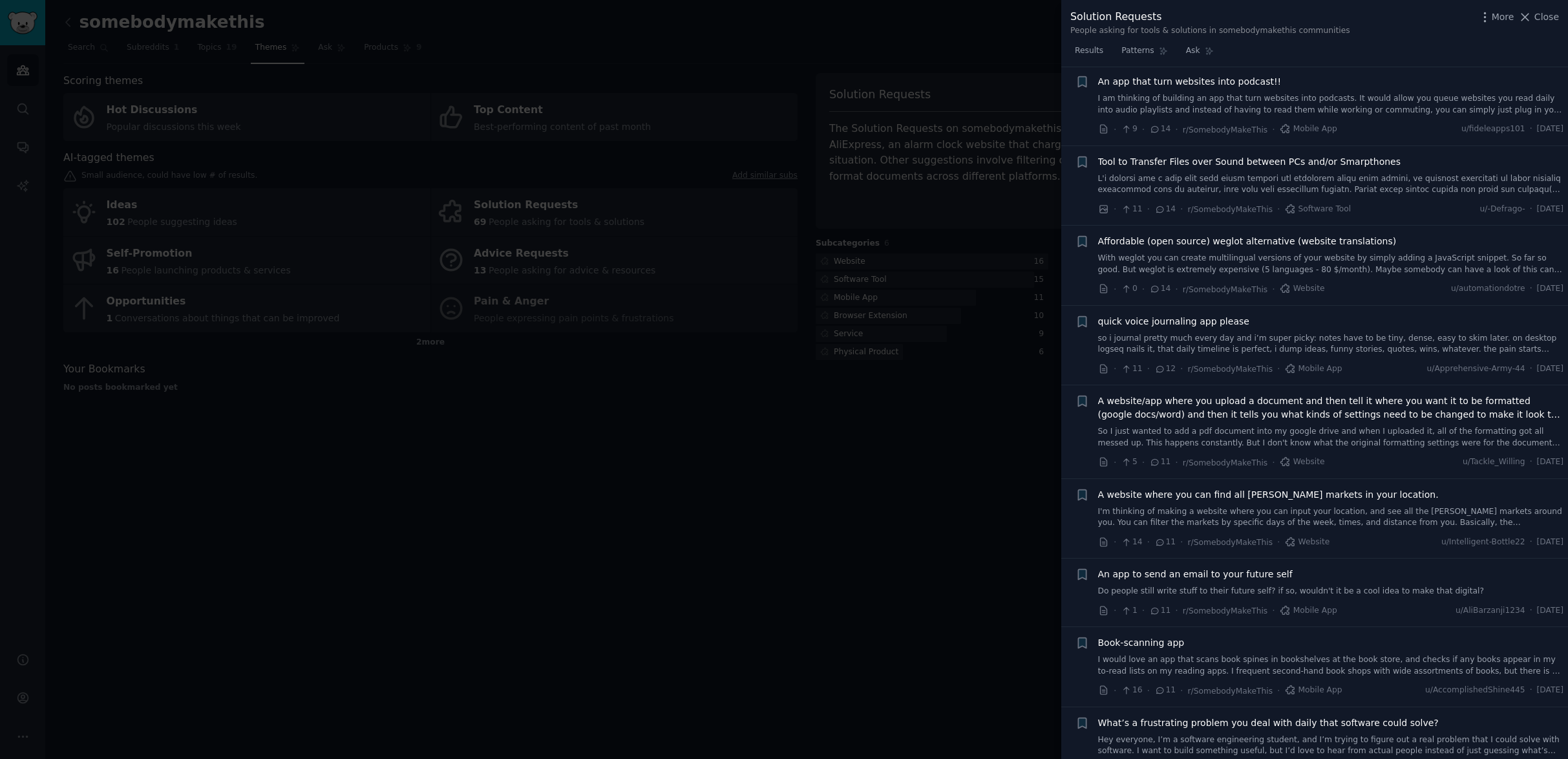
scroll to position [961, 0]
